Goal: Task Accomplishment & Management: Manage account settings

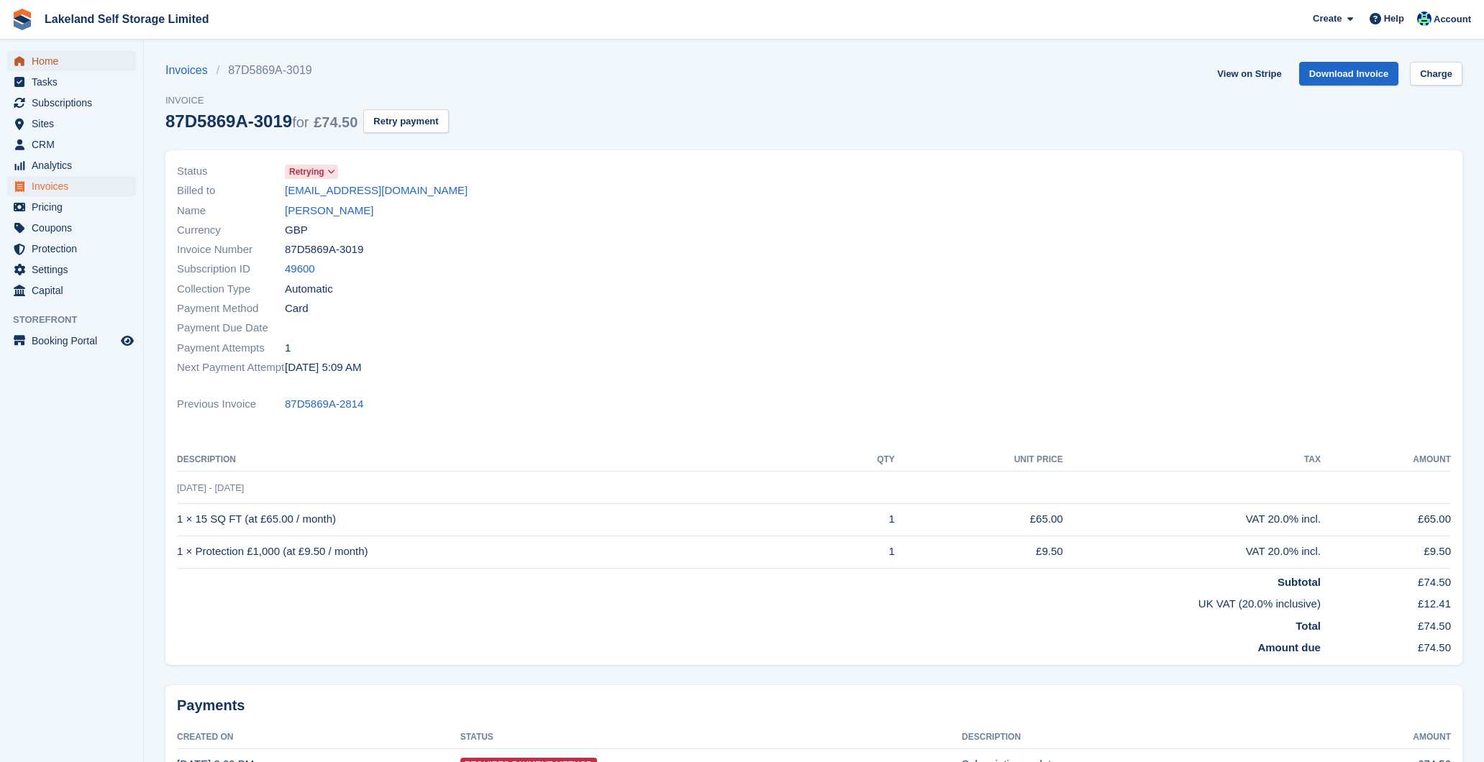
click at [69, 61] on span "Home" at bounding box center [75, 61] width 86 height 20
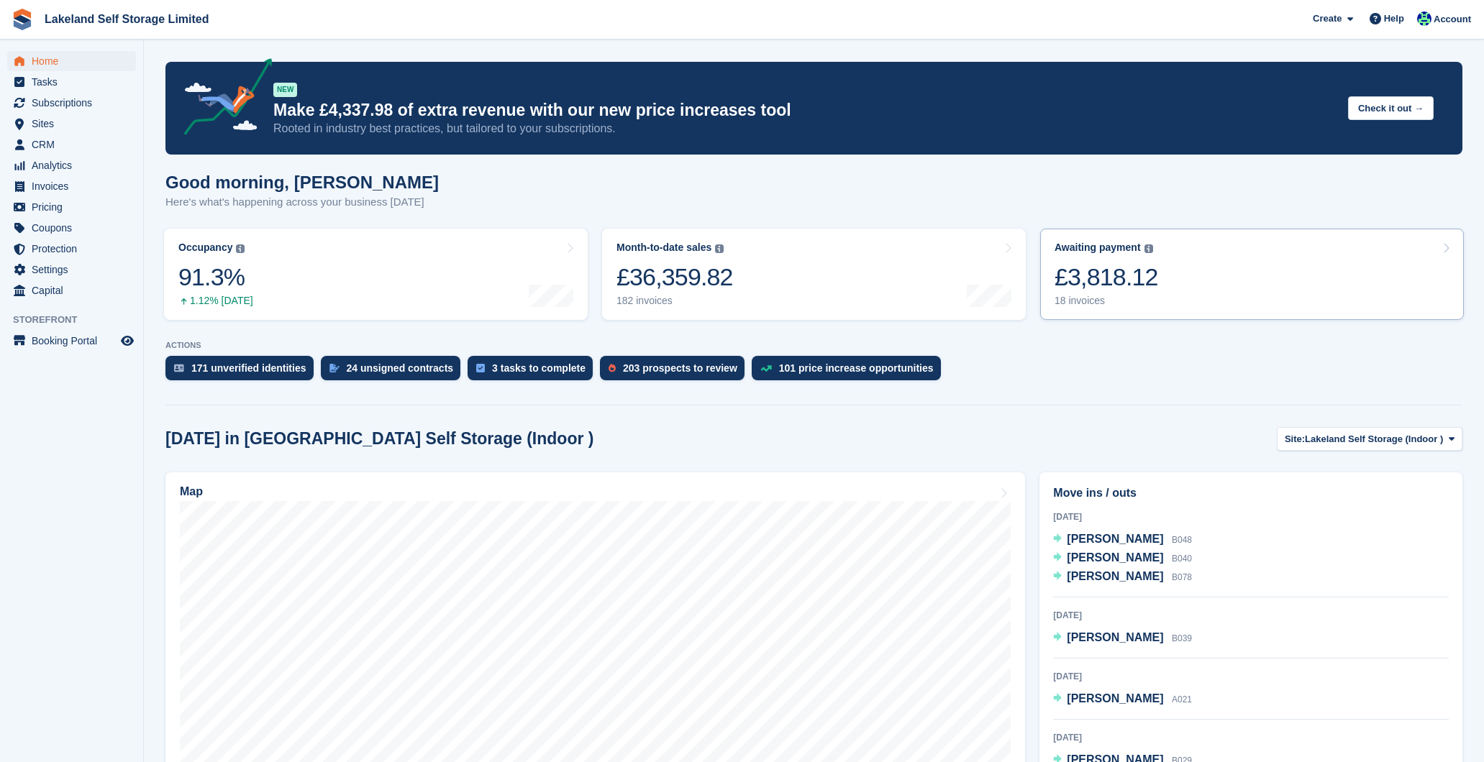
click at [1074, 300] on div "18 invoices" at bounding box center [1106, 301] width 104 height 12
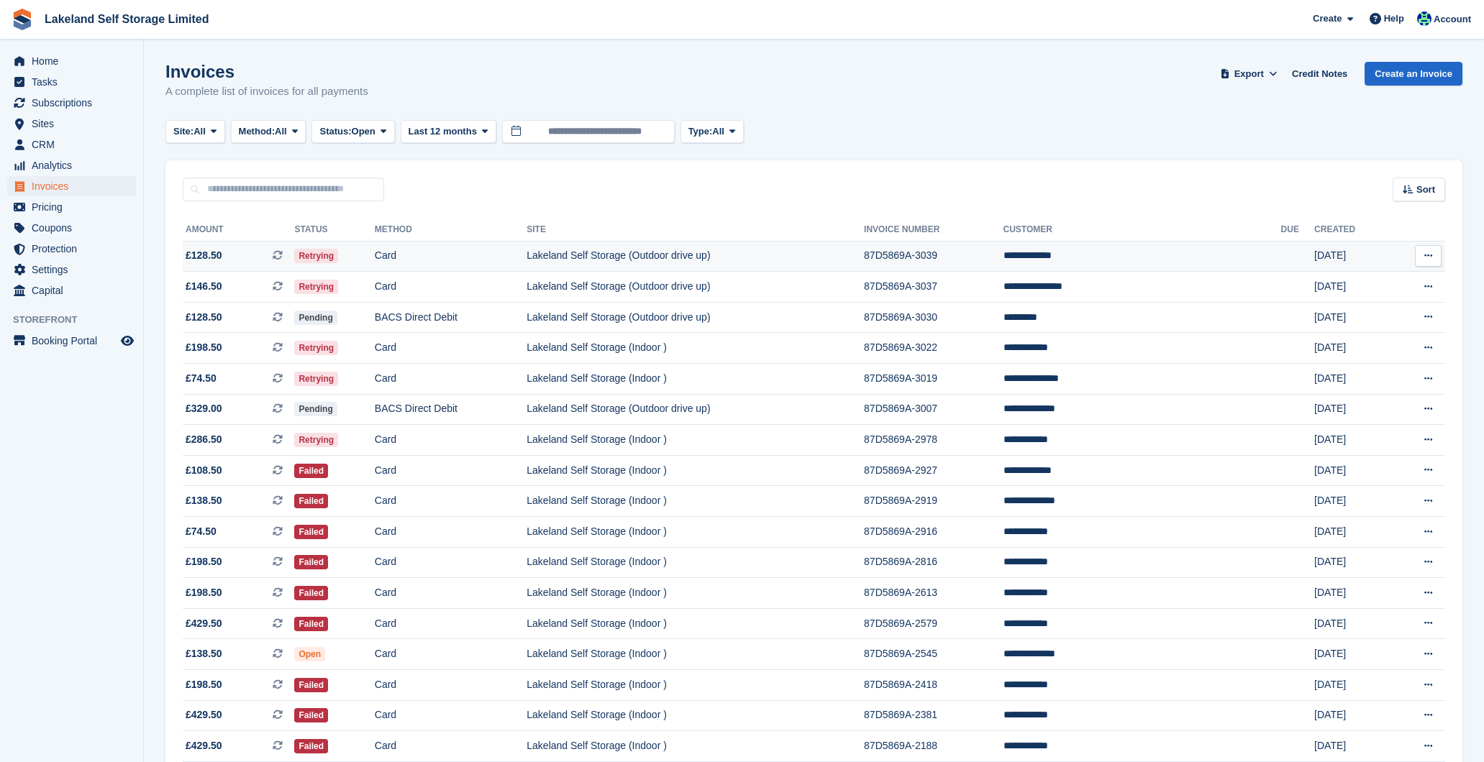
click at [774, 254] on td "Lakeland Self Storage (Outdoor drive up)" at bounding box center [694, 256] width 337 height 31
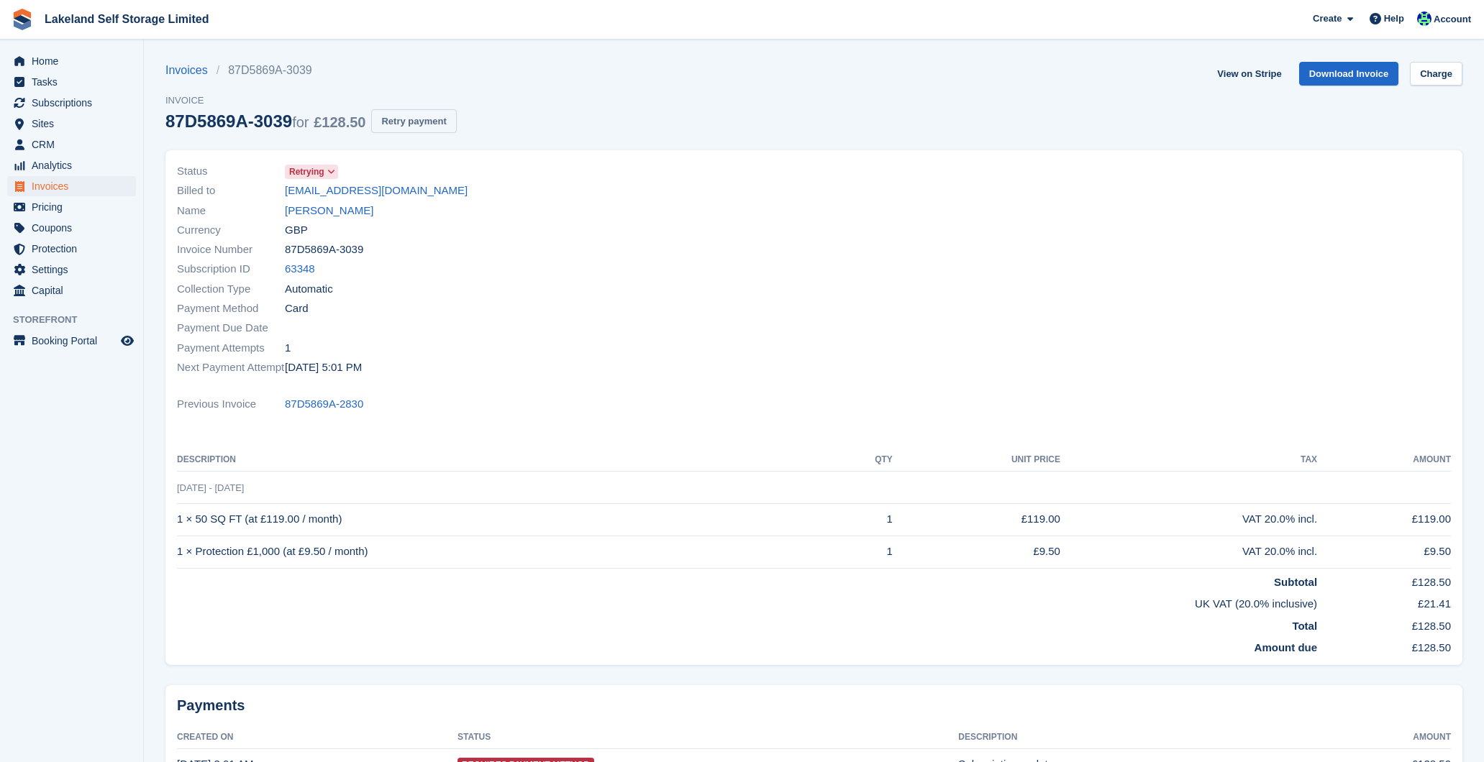
click at [426, 119] on button "Retry payment" at bounding box center [413, 121] width 85 height 24
click at [61, 65] on span "Home" at bounding box center [75, 61] width 86 height 20
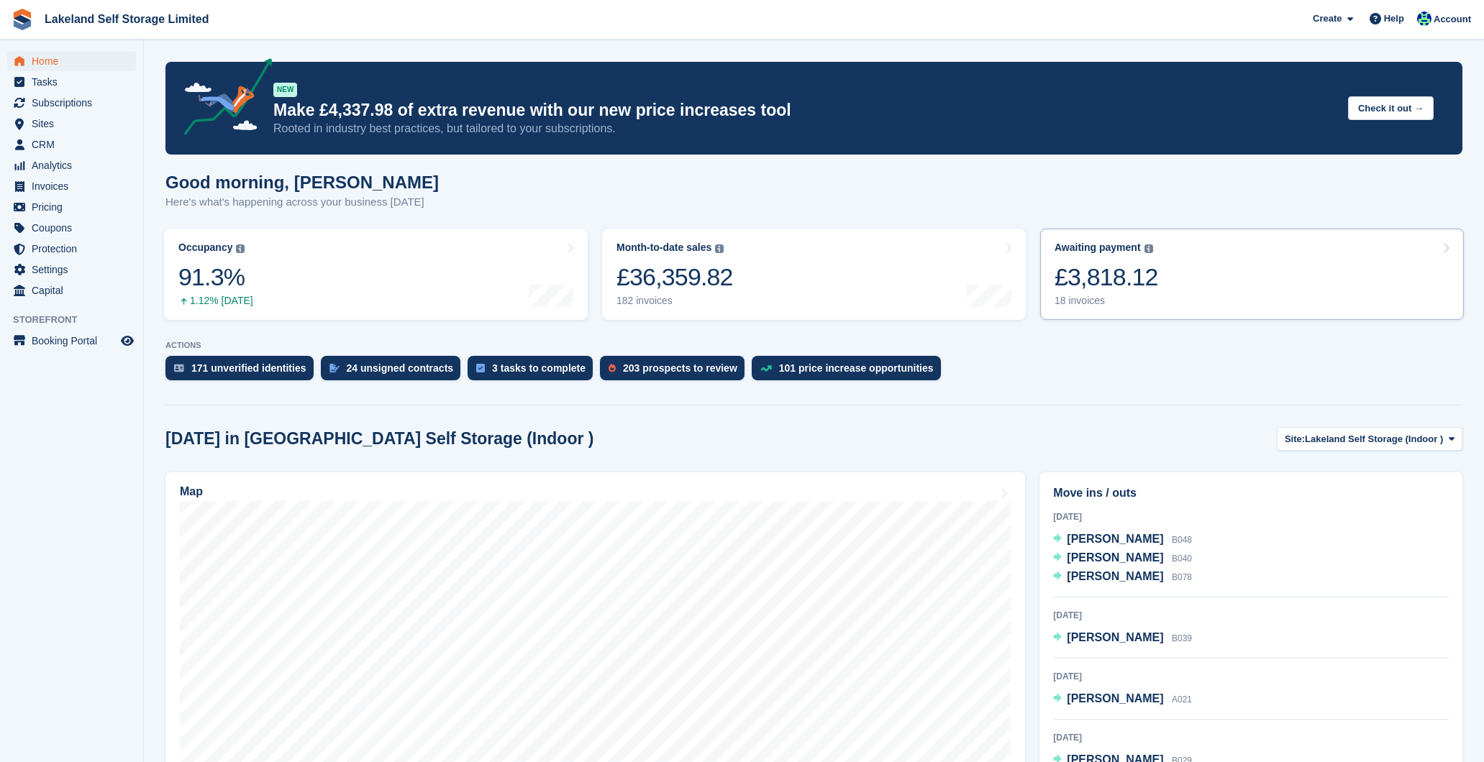
click at [1083, 295] on div "18 invoices" at bounding box center [1106, 301] width 104 height 12
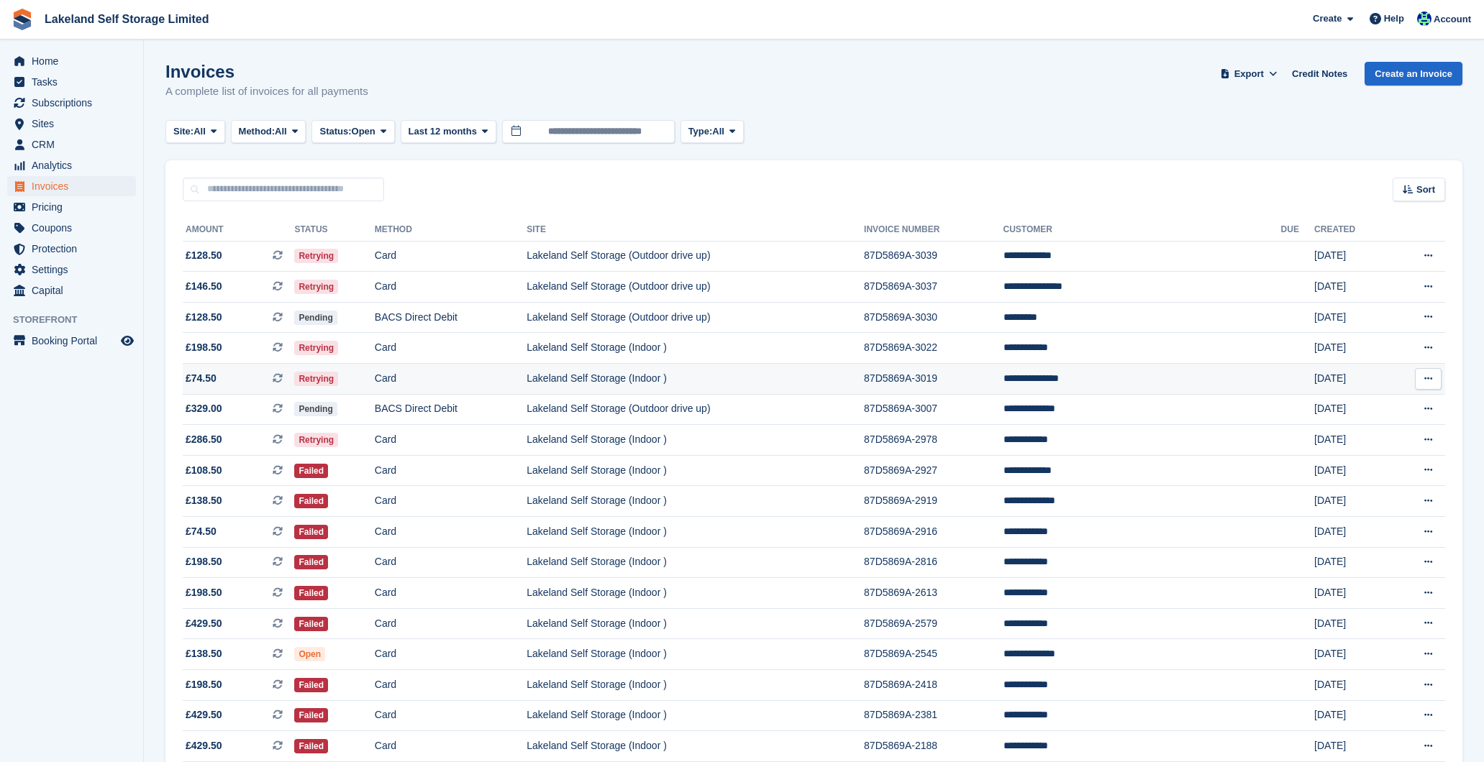
click at [1002, 385] on td "87D5869A-3019" at bounding box center [933, 379] width 139 height 31
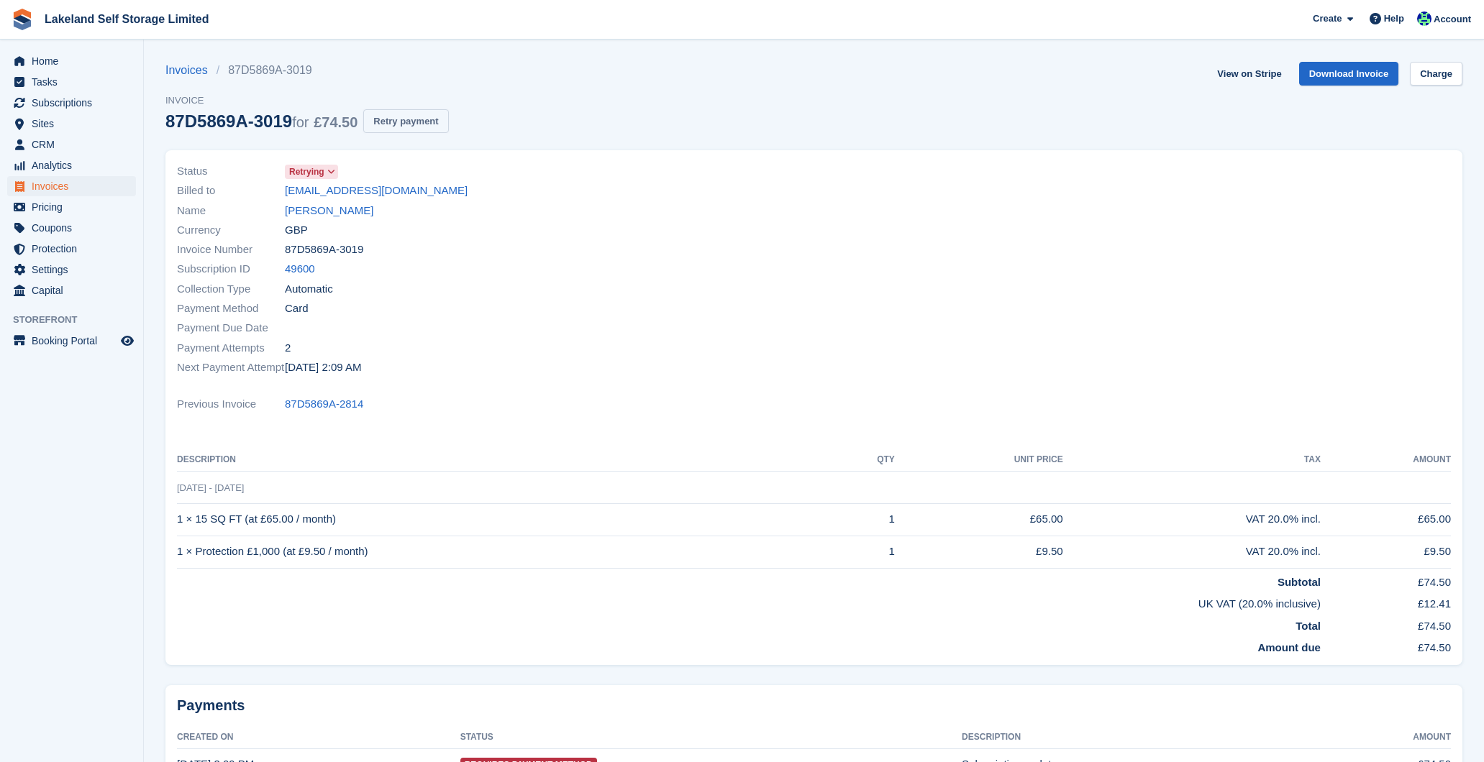
click at [444, 122] on button "Retry payment" at bounding box center [405, 121] width 85 height 24
click at [60, 63] on span "Home" at bounding box center [75, 61] width 86 height 20
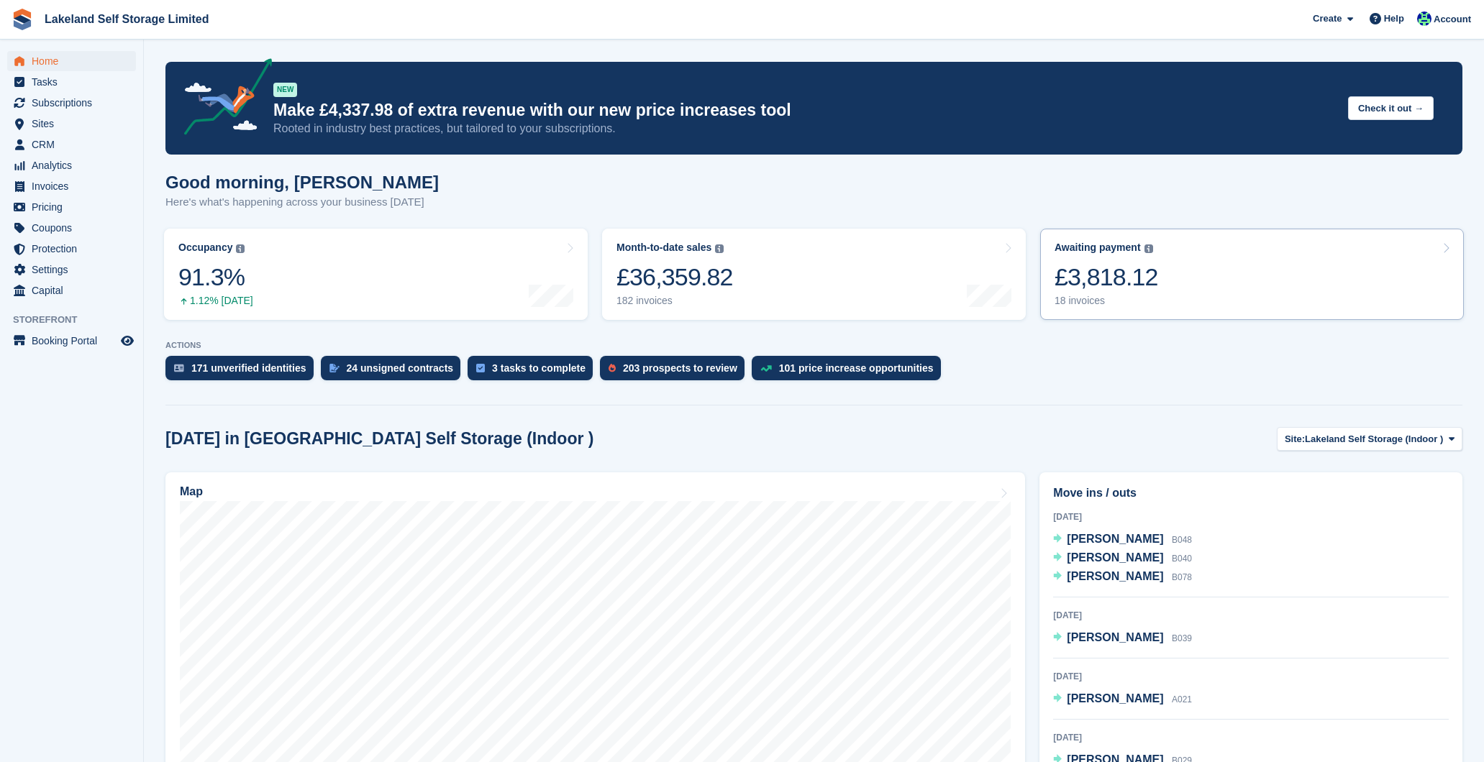
click at [1079, 299] on div "18 invoices" at bounding box center [1106, 301] width 104 height 12
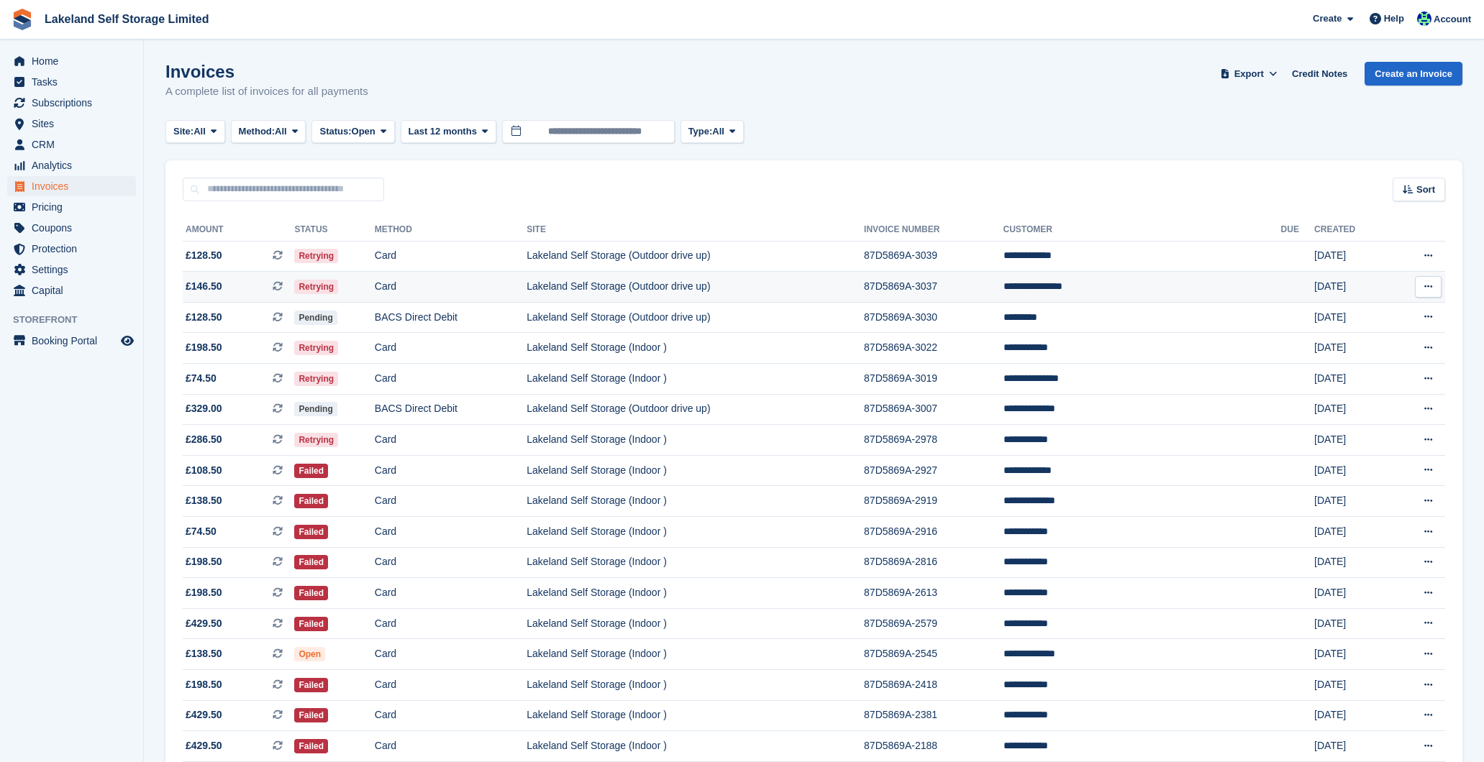
click at [1002, 283] on td "87D5869A-3037" at bounding box center [933, 287] width 139 height 31
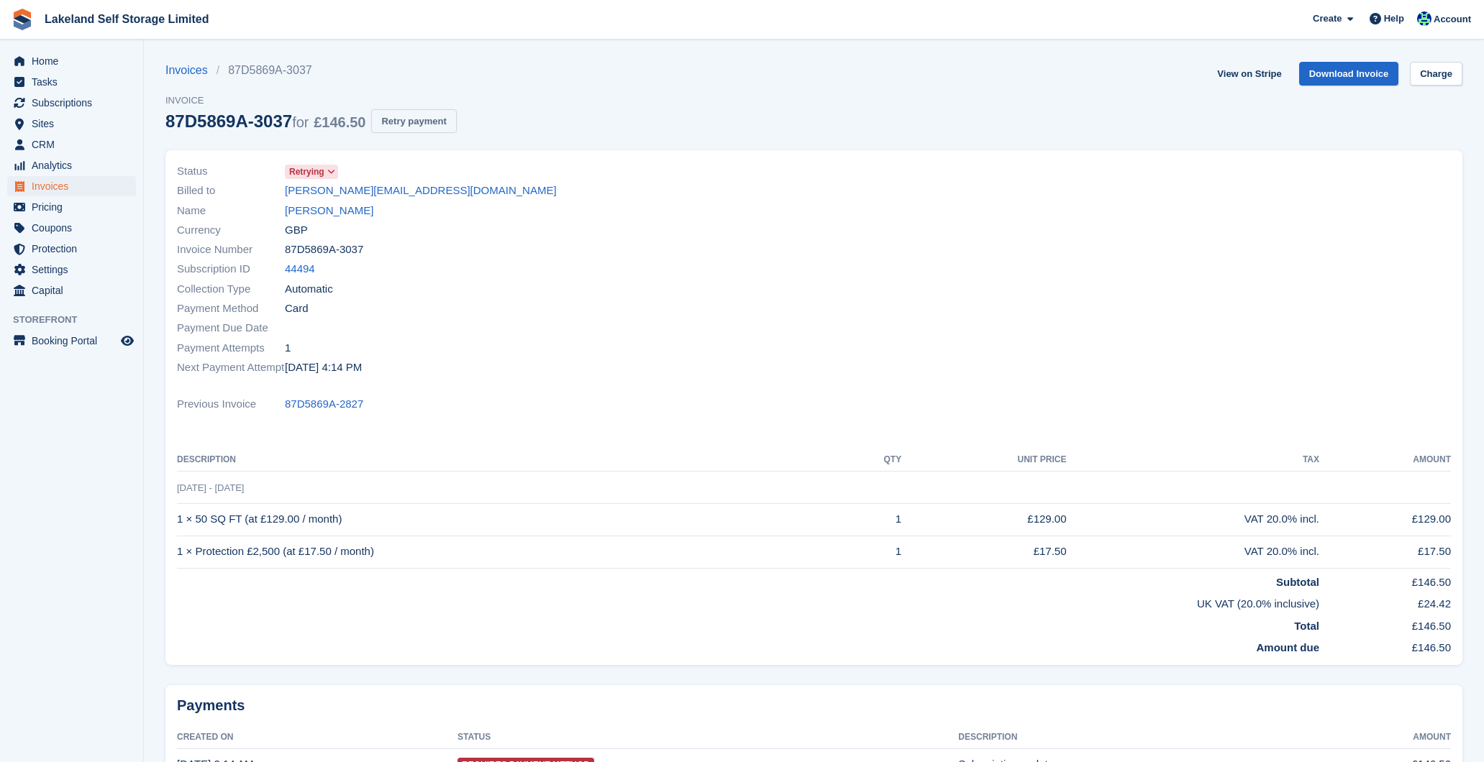
click at [438, 122] on button "Retry payment" at bounding box center [413, 121] width 85 height 24
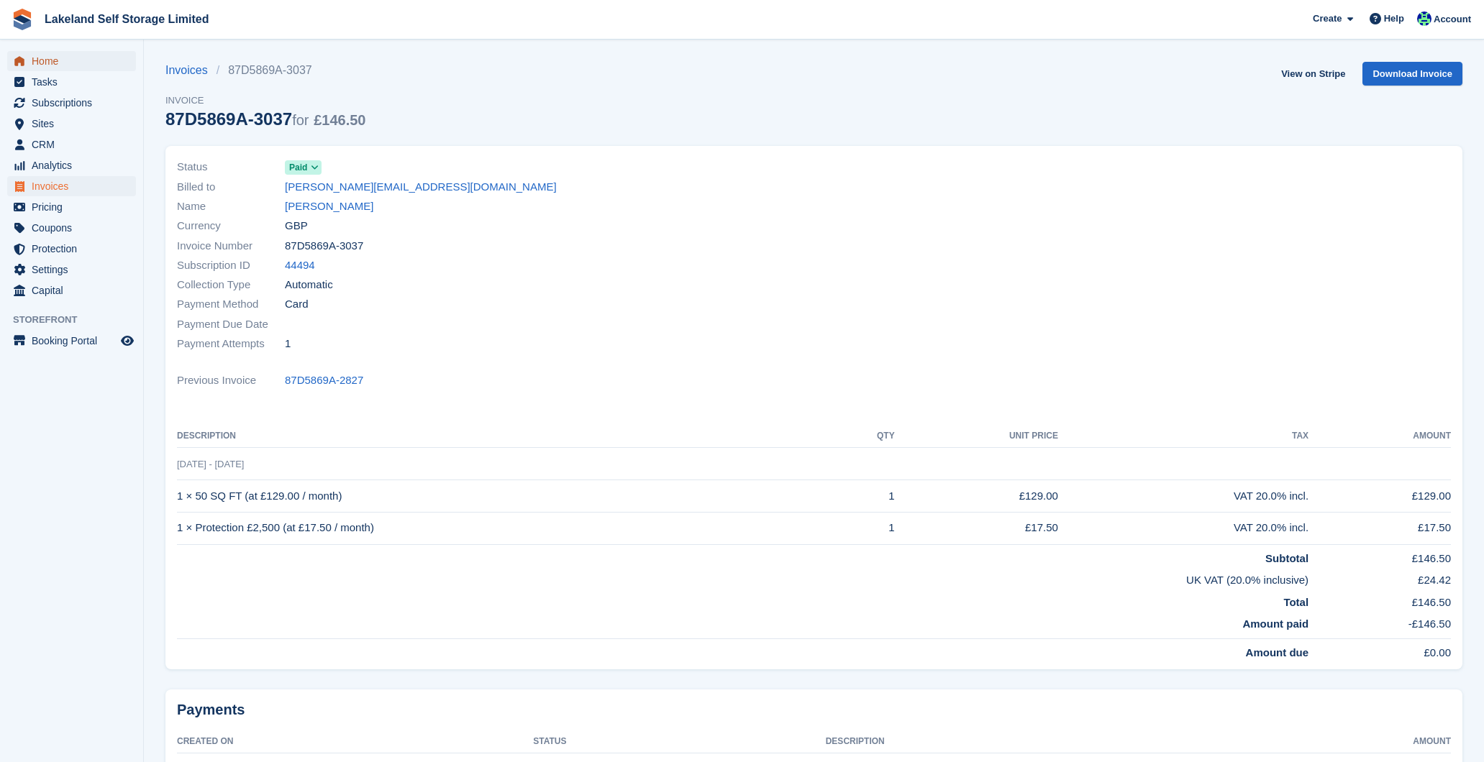
click at [36, 68] on span "Home" at bounding box center [75, 61] width 86 height 20
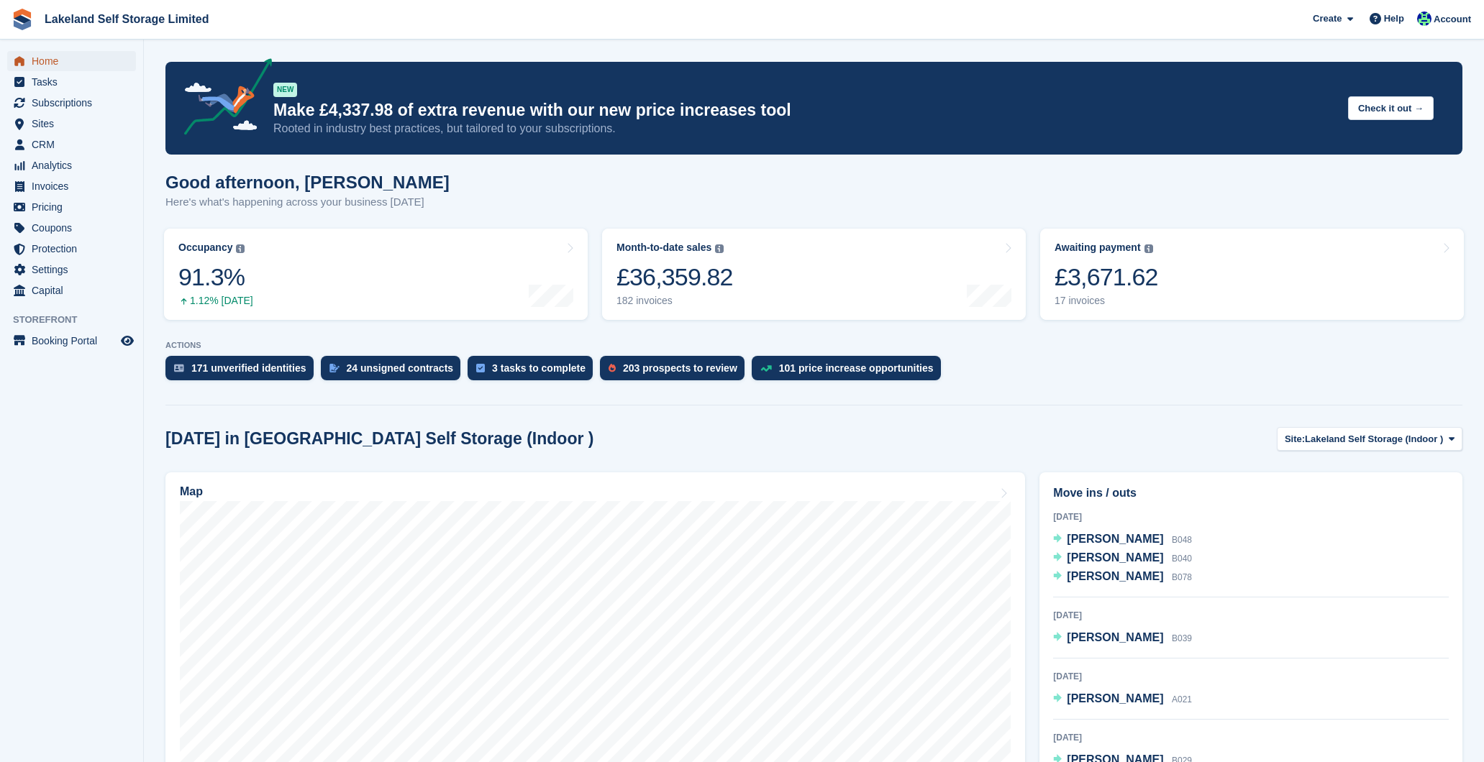
click at [43, 56] on span "Home" at bounding box center [75, 61] width 86 height 20
click at [1077, 301] on div "17 invoices" at bounding box center [1106, 301] width 104 height 12
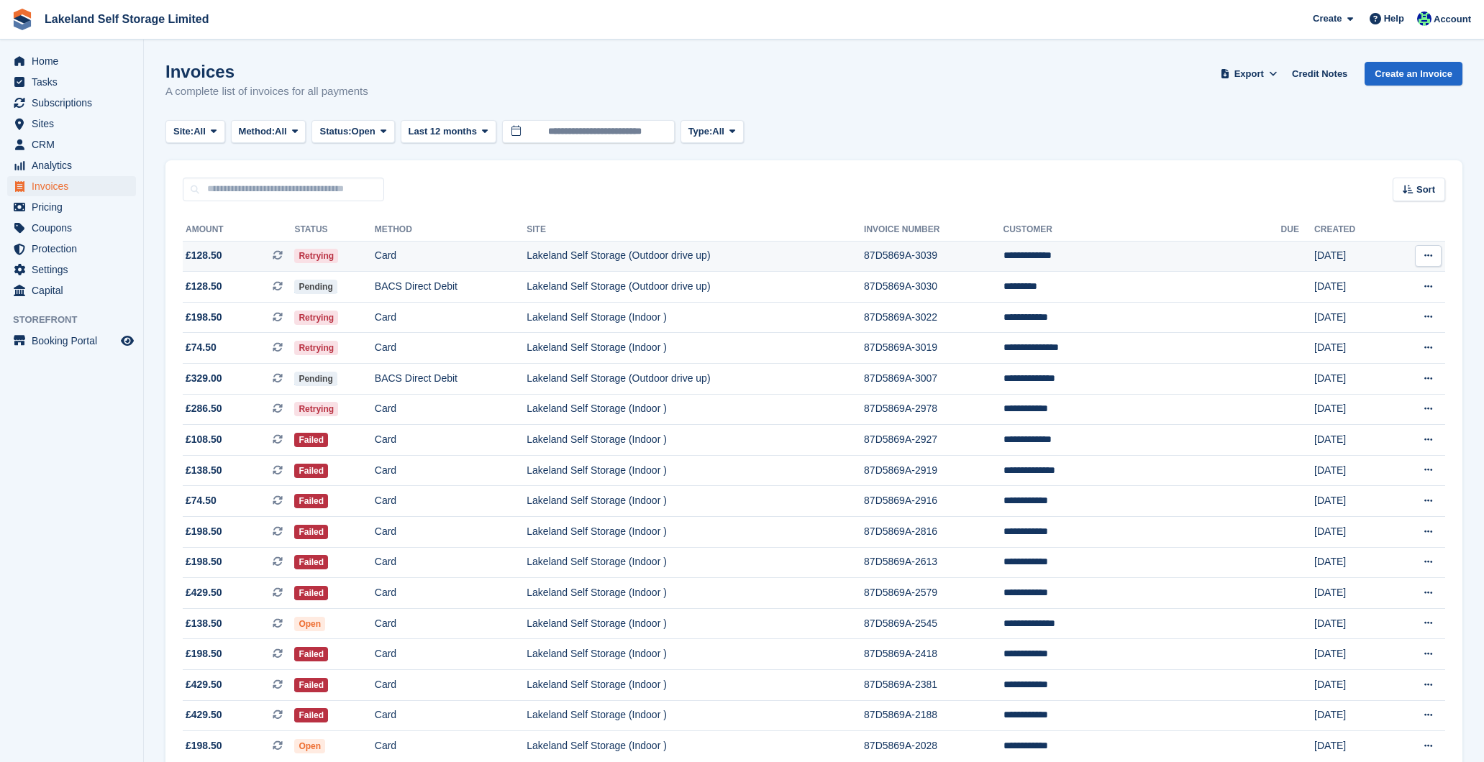
click at [1002, 252] on td "87D5869A-3039" at bounding box center [933, 256] width 139 height 31
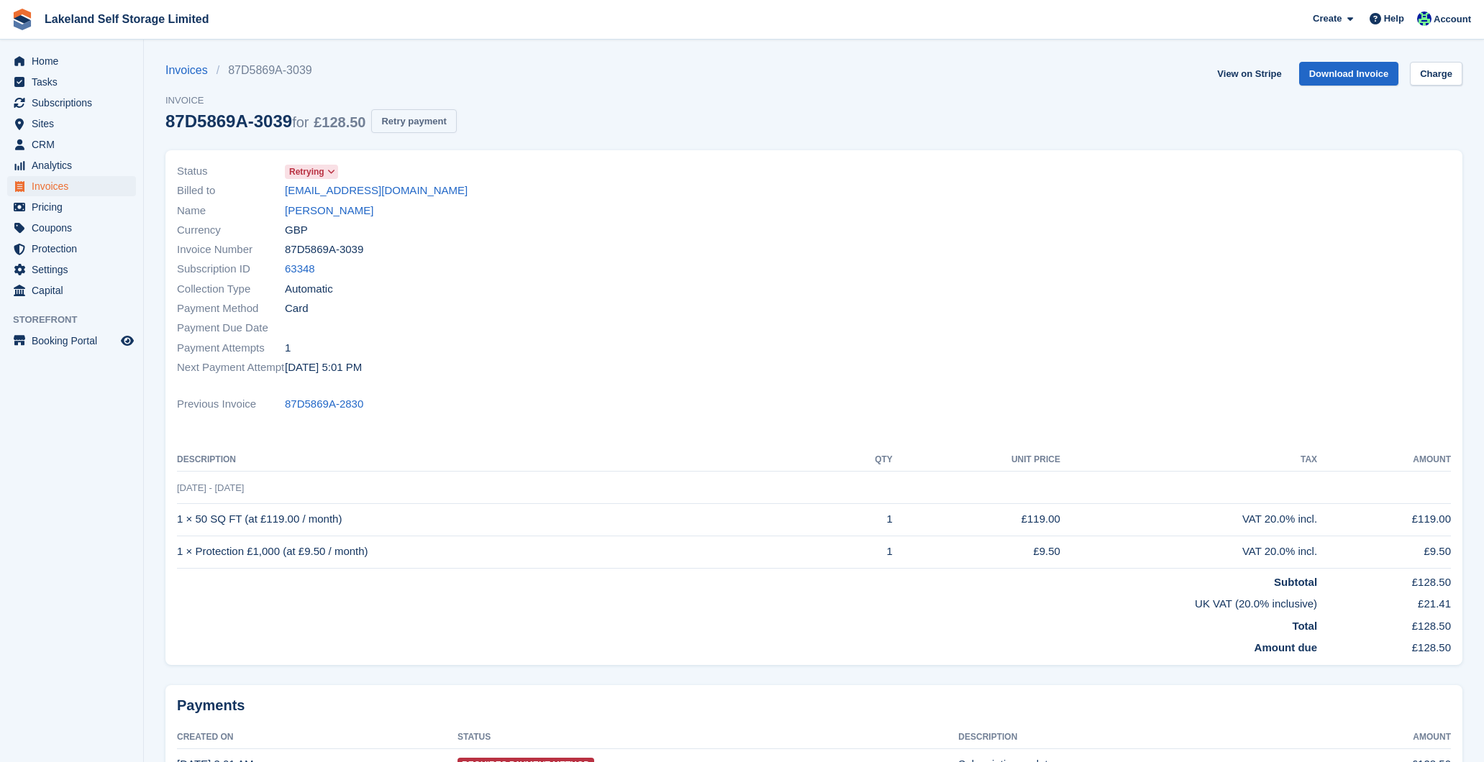
click at [456, 116] on button "Retry payment" at bounding box center [413, 121] width 85 height 24
click at [74, 59] on span "Home" at bounding box center [75, 61] width 86 height 20
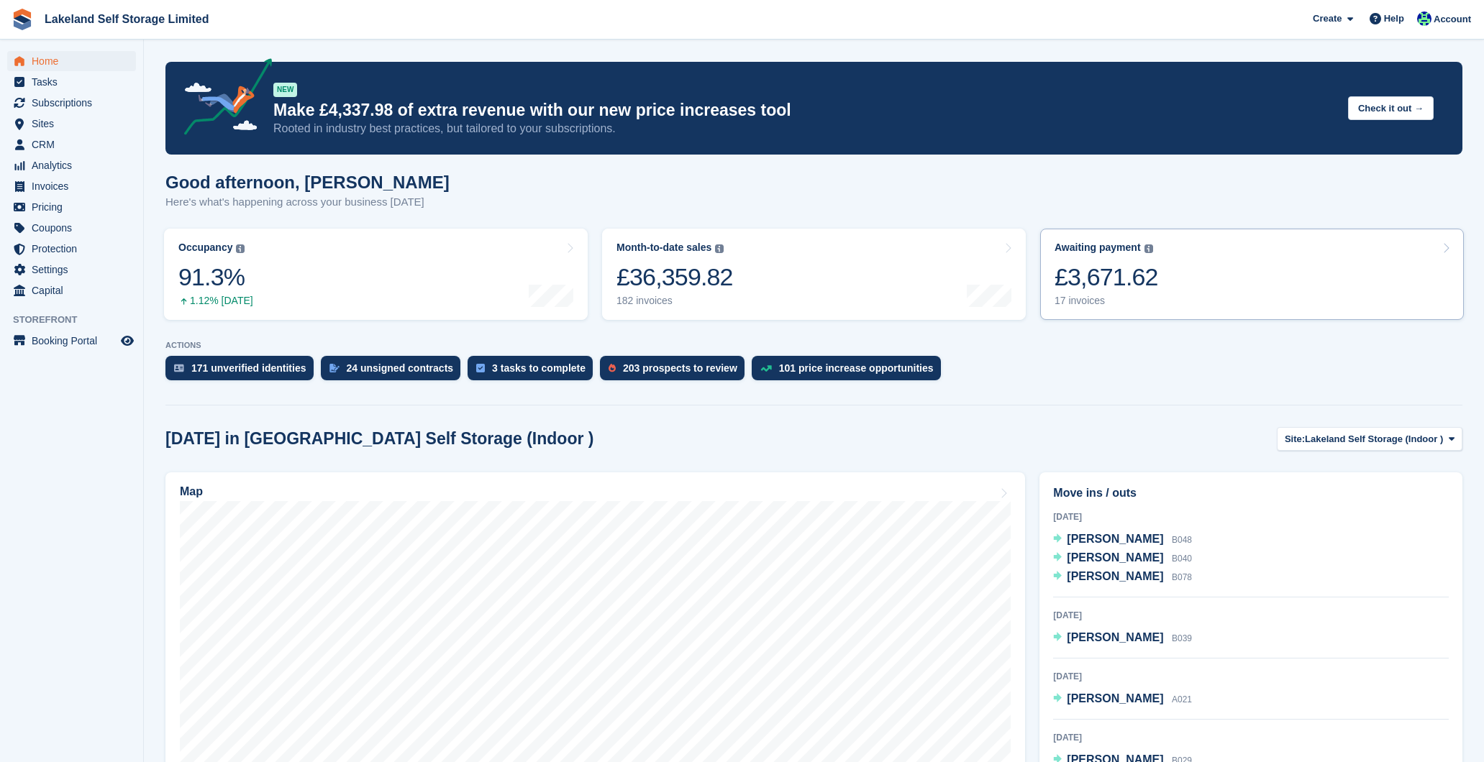
click at [1083, 300] on div "17 invoices" at bounding box center [1106, 301] width 104 height 12
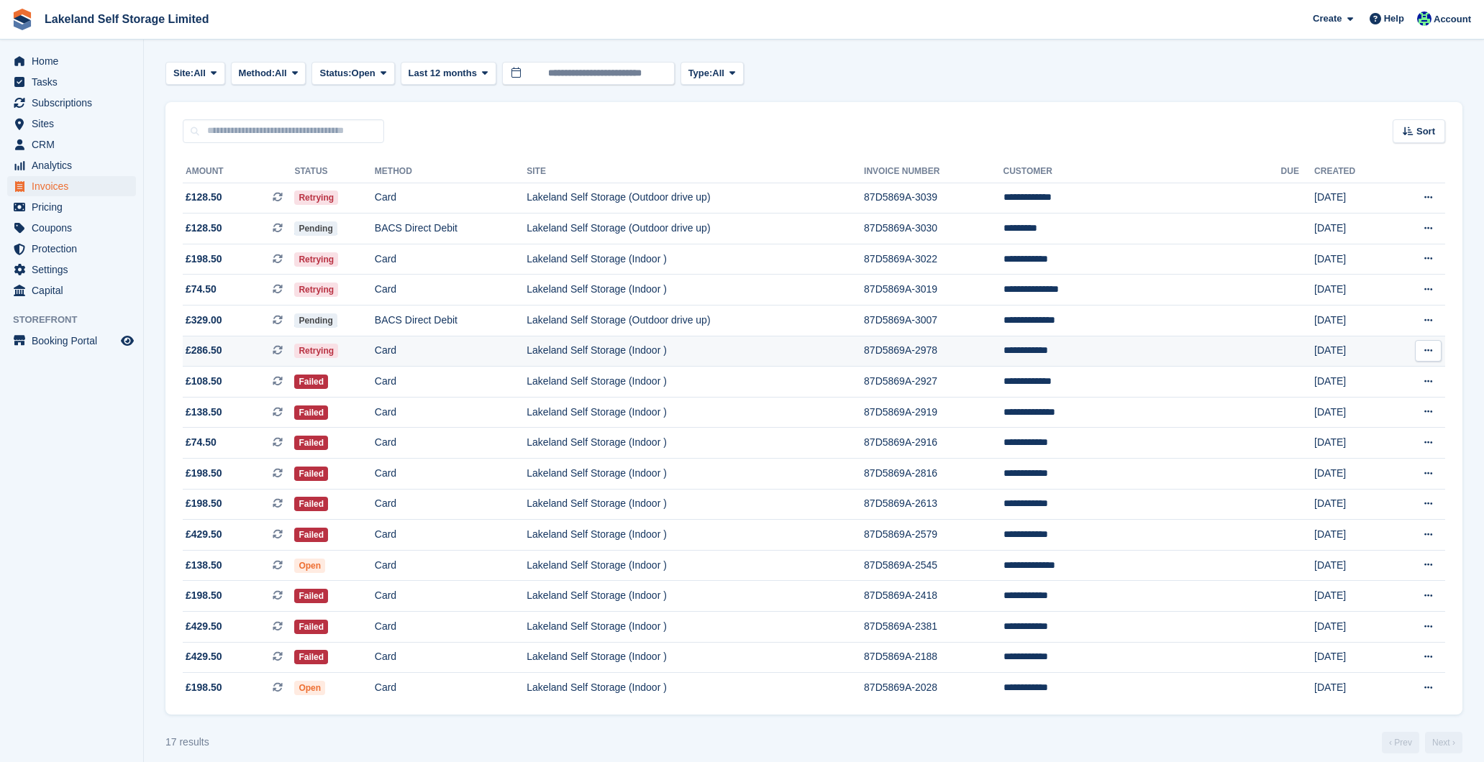
scroll to position [71, 0]
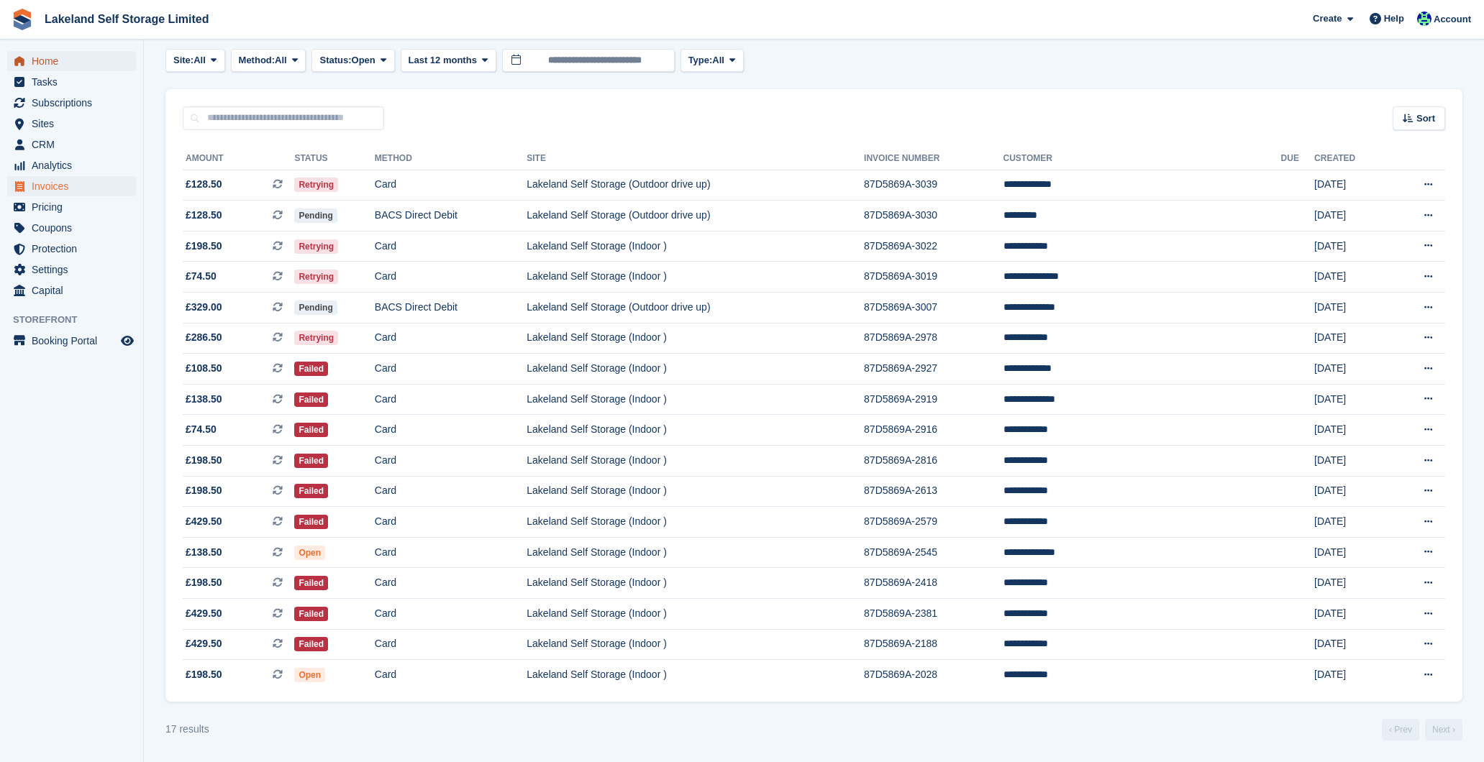
click at [70, 61] on span "Home" at bounding box center [75, 61] width 86 height 20
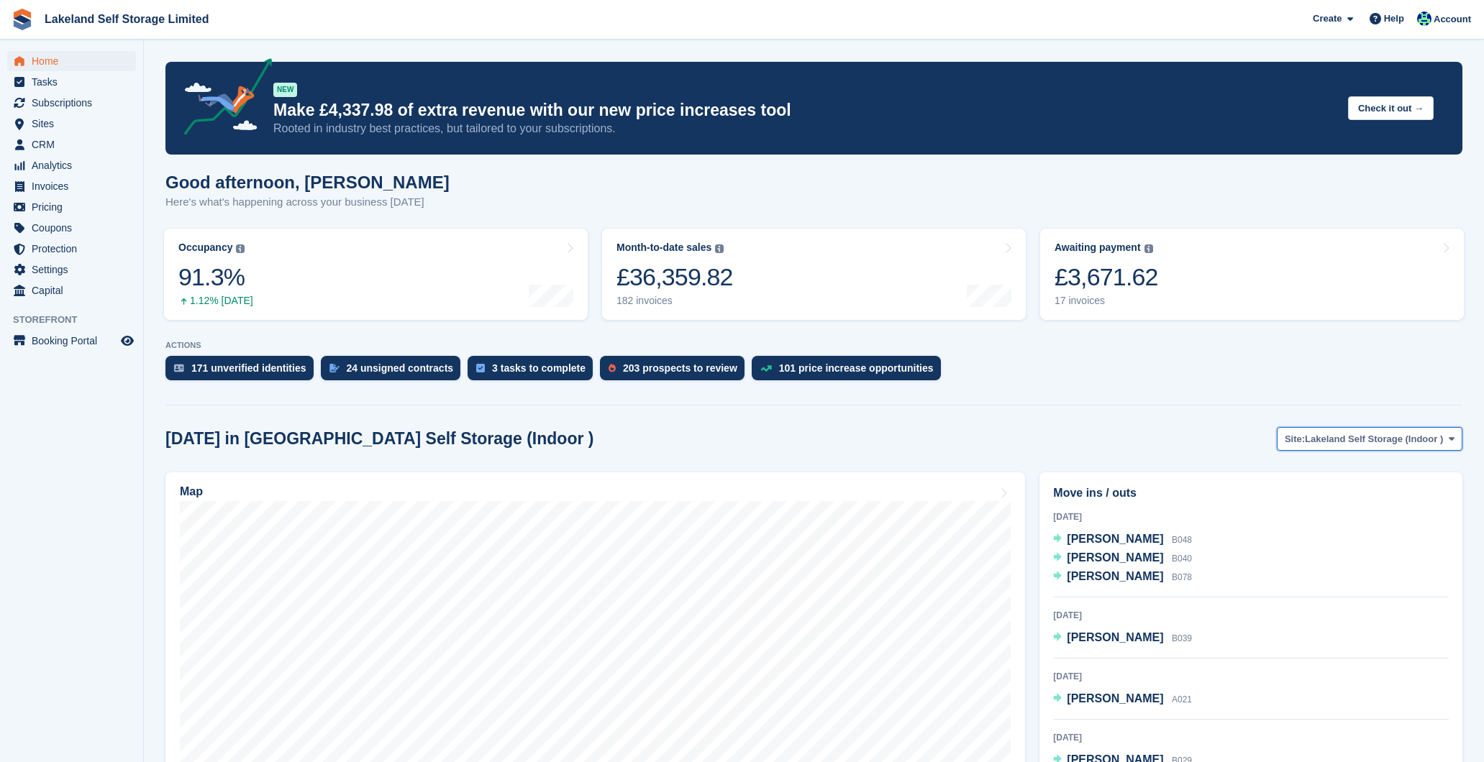
click at [1389, 437] on span "Lakeland Self Storage (Indoor )" at bounding box center [1373, 439] width 138 height 14
click at [1386, 493] on link "Lakeland Self Storage (Outdoor drive up)" at bounding box center [1349, 499] width 214 height 26
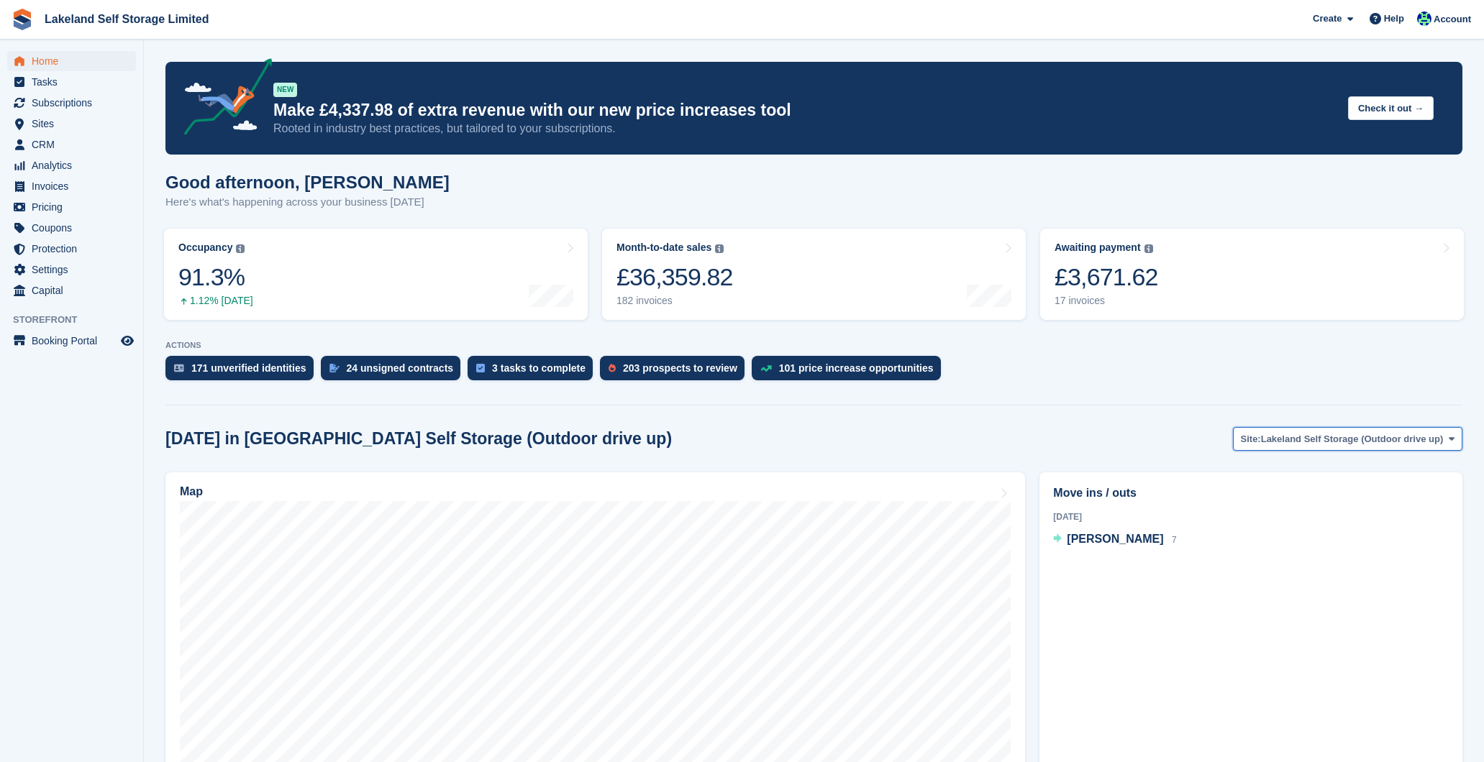
click at [1389, 441] on span "Lakeland Self Storage (Outdoor drive up)" at bounding box center [1352, 439] width 183 height 14
click at [1394, 472] on link "Lakeland Self Storage (Indoor )" at bounding box center [1349, 473] width 214 height 26
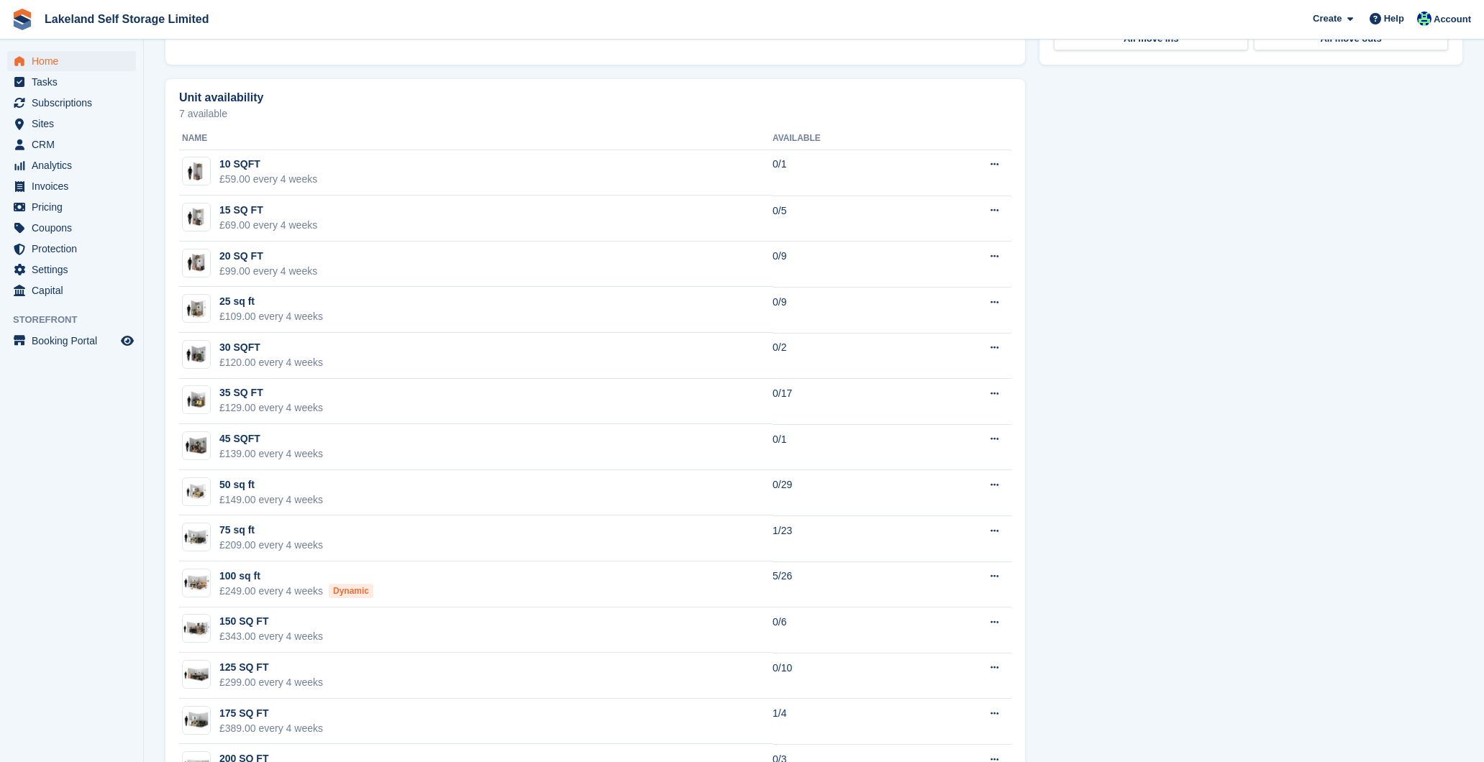
scroll to position [782, 0]
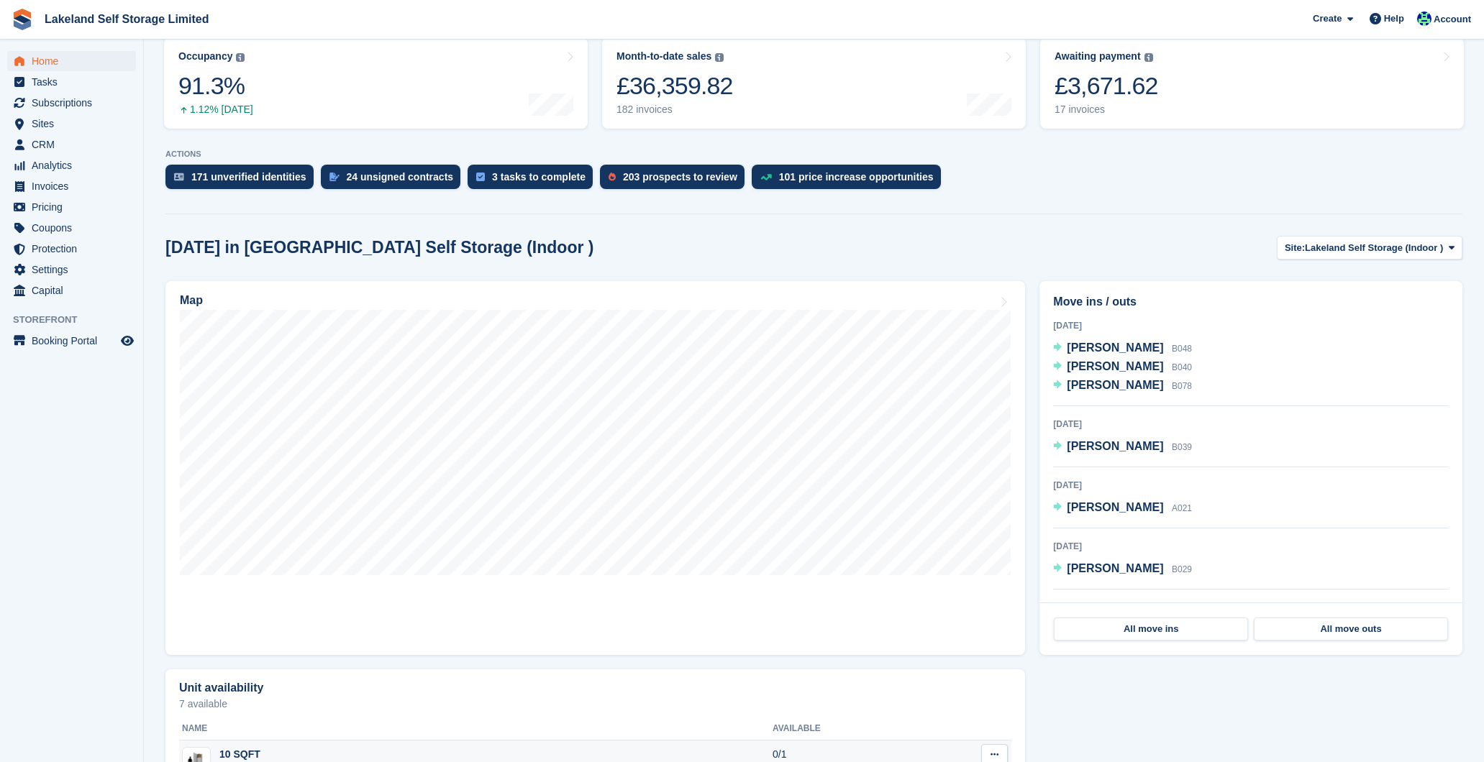
scroll to position [220, 0]
